Goal: Transaction & Acquisition: Purchase product/service

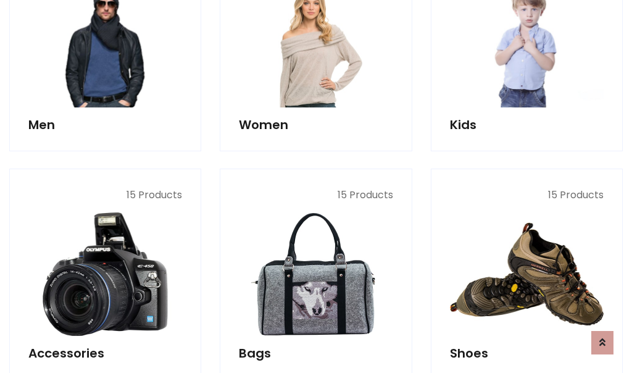
scroll to position [413, 0]
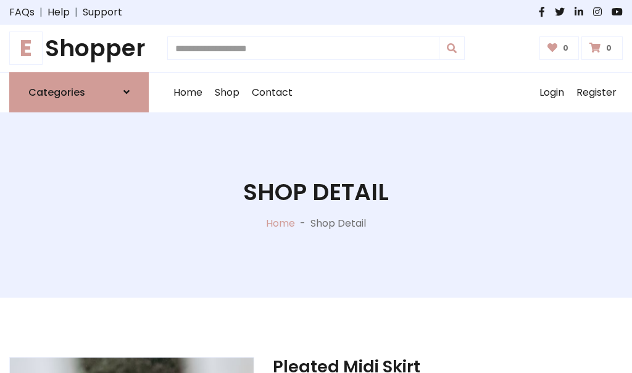
click at [79, 48] on h1 "E Shopper" at bounding box center [78, 49] width 139 height 28
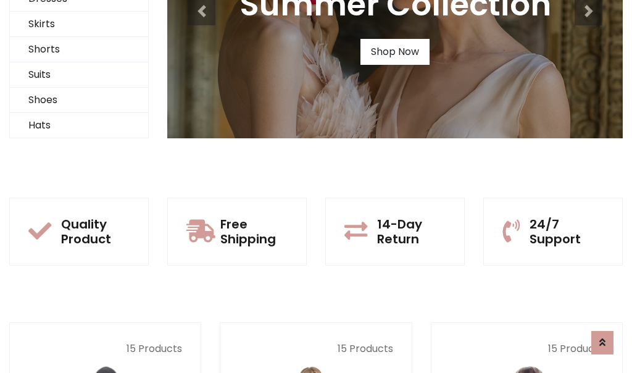
scroll to position [119, 0]
